Goal: Check status: Check status

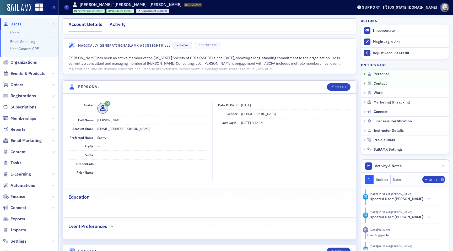
click at [114, 25] on div "Activity" at bounding box center [118, 26] width 16 height 10
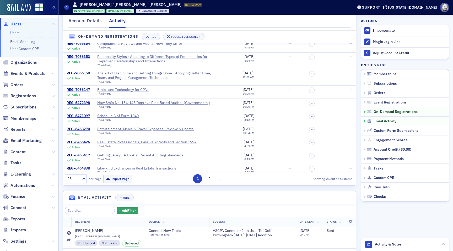
scroll to position [198, 0]
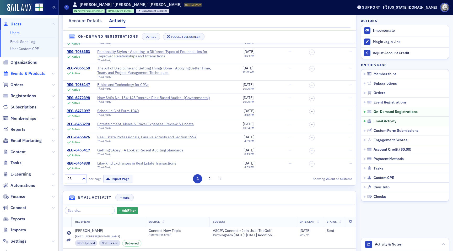
click at [29, 72] on span "Events & Products" at bounding box center [27, 74] width 35 height 6
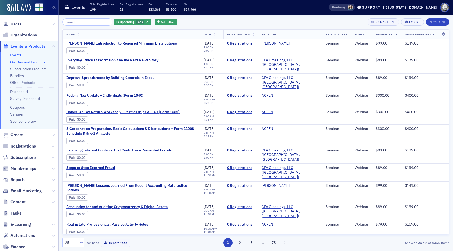
click at [24, 62] on link "On-Demand Products" at bounding box center [27, 62] width 35 height 5
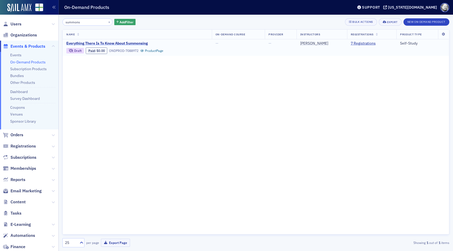
type input "summons"
click at [116, 45] on span "Everything There Is To Know About Summonsing" at bounding box center [110, 43] width 88 height 5
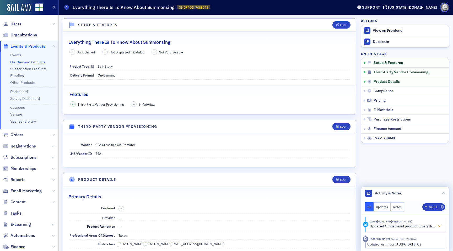
click at [441, 226] on icon at bounding box center [439, 227] width 3 height 4
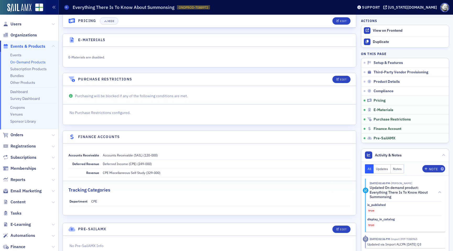
scroll to position [686, 0]
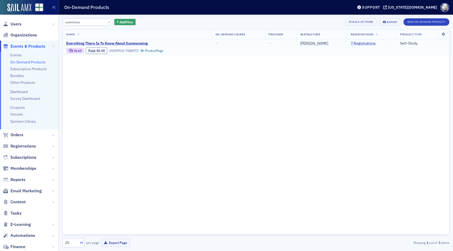
click at [359, 44] on link "7 Registrations" at bounding box center [363, 43] width 25 height 5
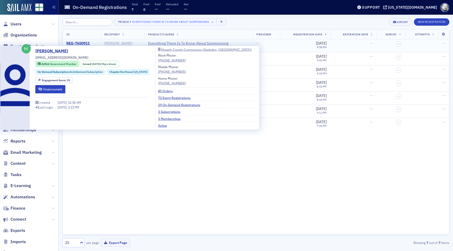
click at [113, 45] on div "[PERSON_NAME]" at bounding box center [118, 43] width 28 height 5
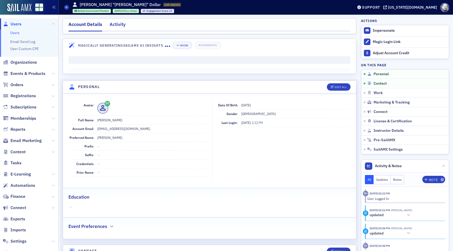
click at [118, 24] on div "Activity" at bounding box center [118, 26] width 16 height 10
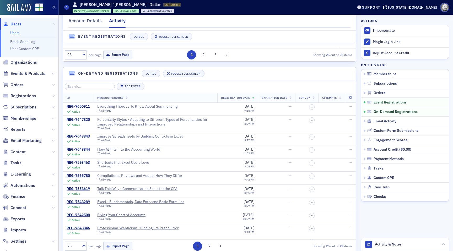
scroll to position [535, 0]
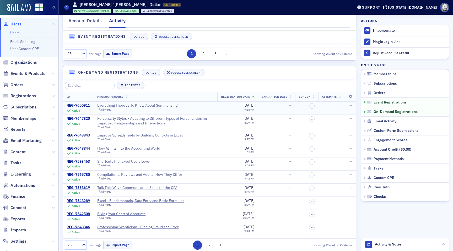
click at [129, 106] on div "Everything There Is To Know About Summonsing" at bounding box center [137, 105] width 80 height 5
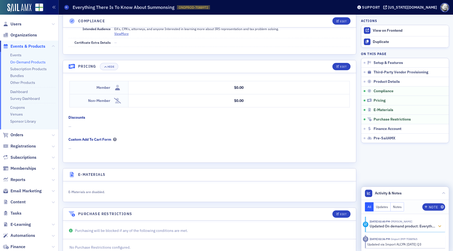
click at [439, 225] on icon at bounding box center [439, 227] width 3 height 4
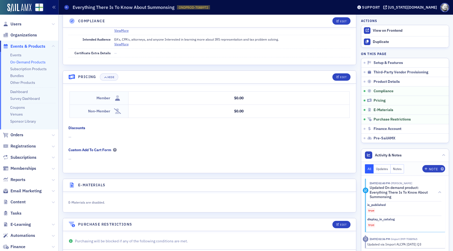
scroll to position [525, 0]
